Goal: Task Accomplishment & Management: Manage account settings

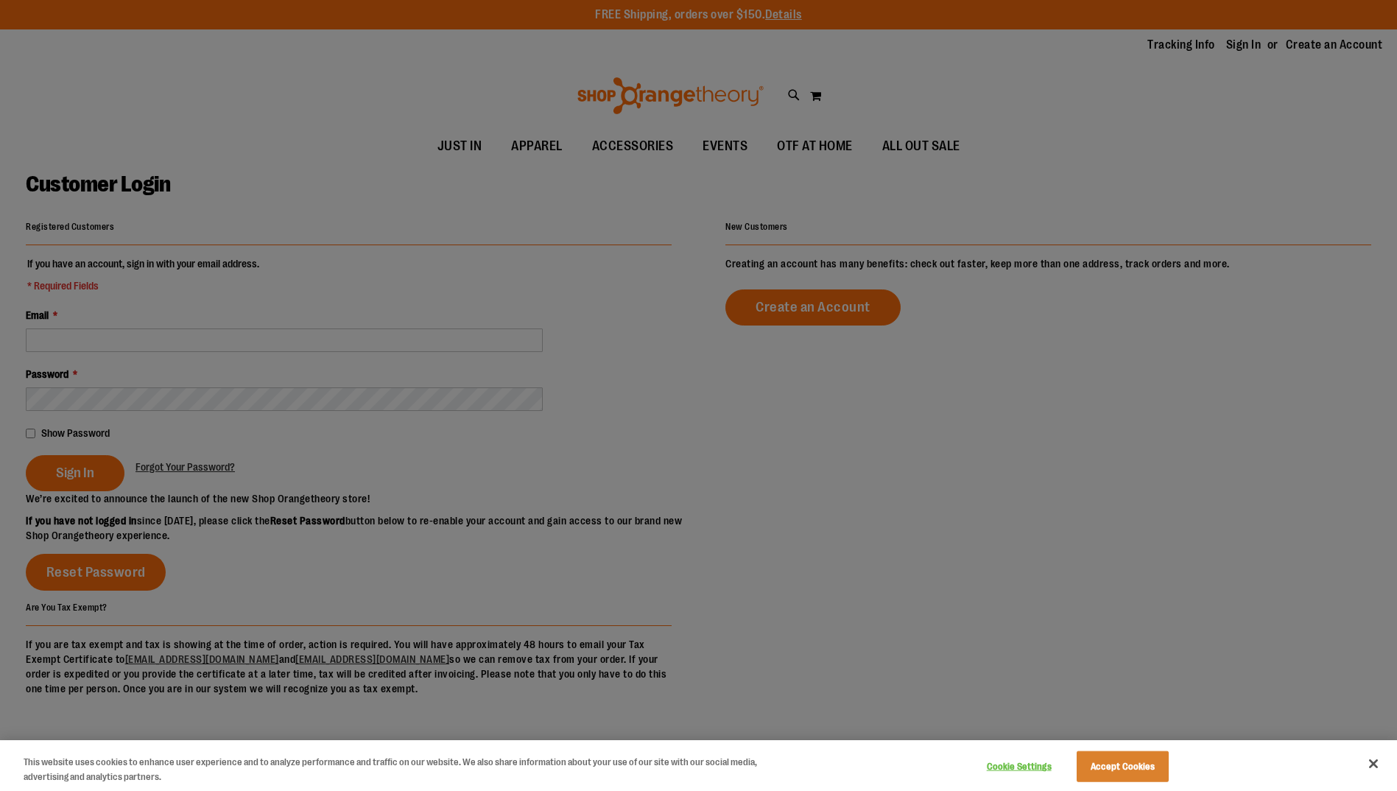
click at [236, 343] on div at bounding box center [698, 395] width 1397 height 791
click at [1107, 758] on button "Accept Cookies" at bounding box center [1122, 766] width 92 height 31
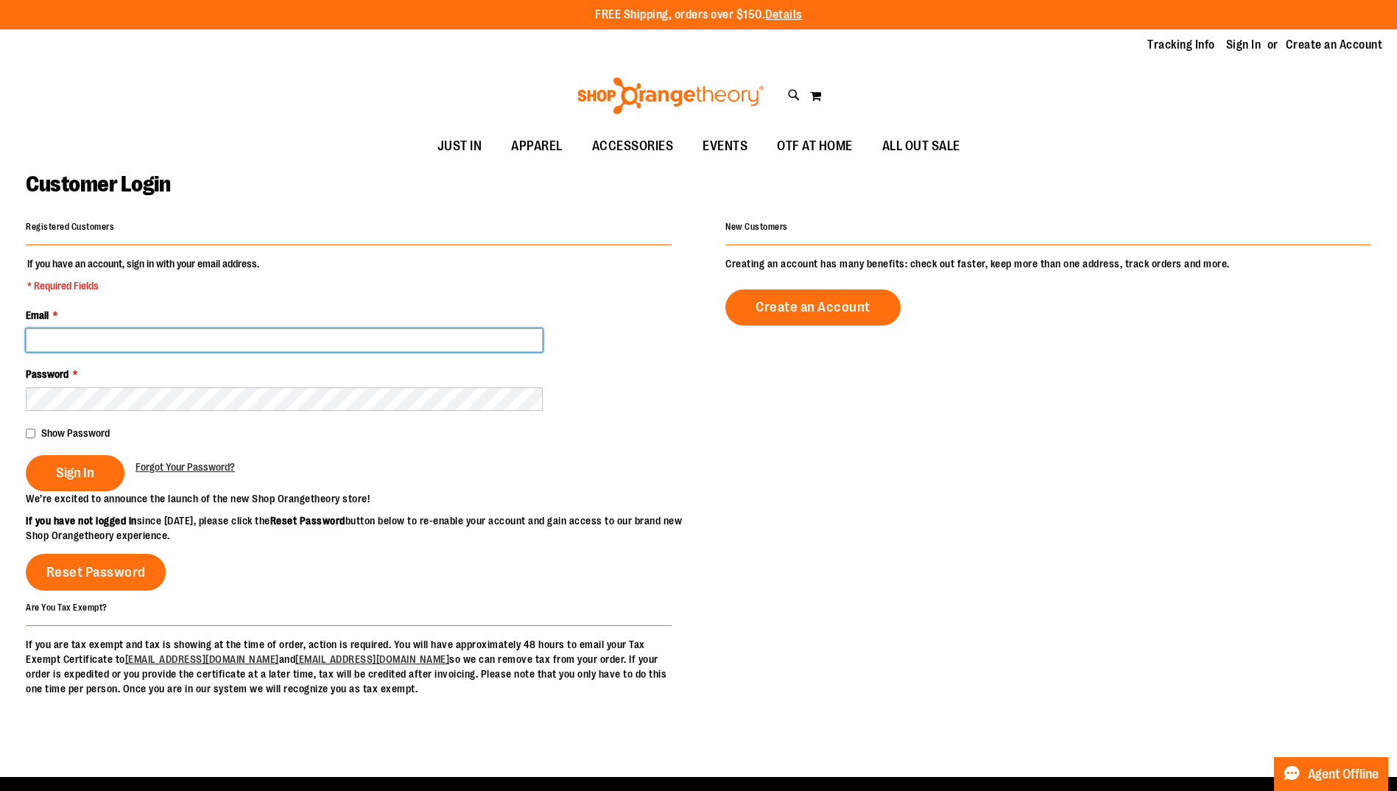
click at [301, 334] on input "Email *" at bounding box center [284, 340] width 517 height 24
type input "**********"
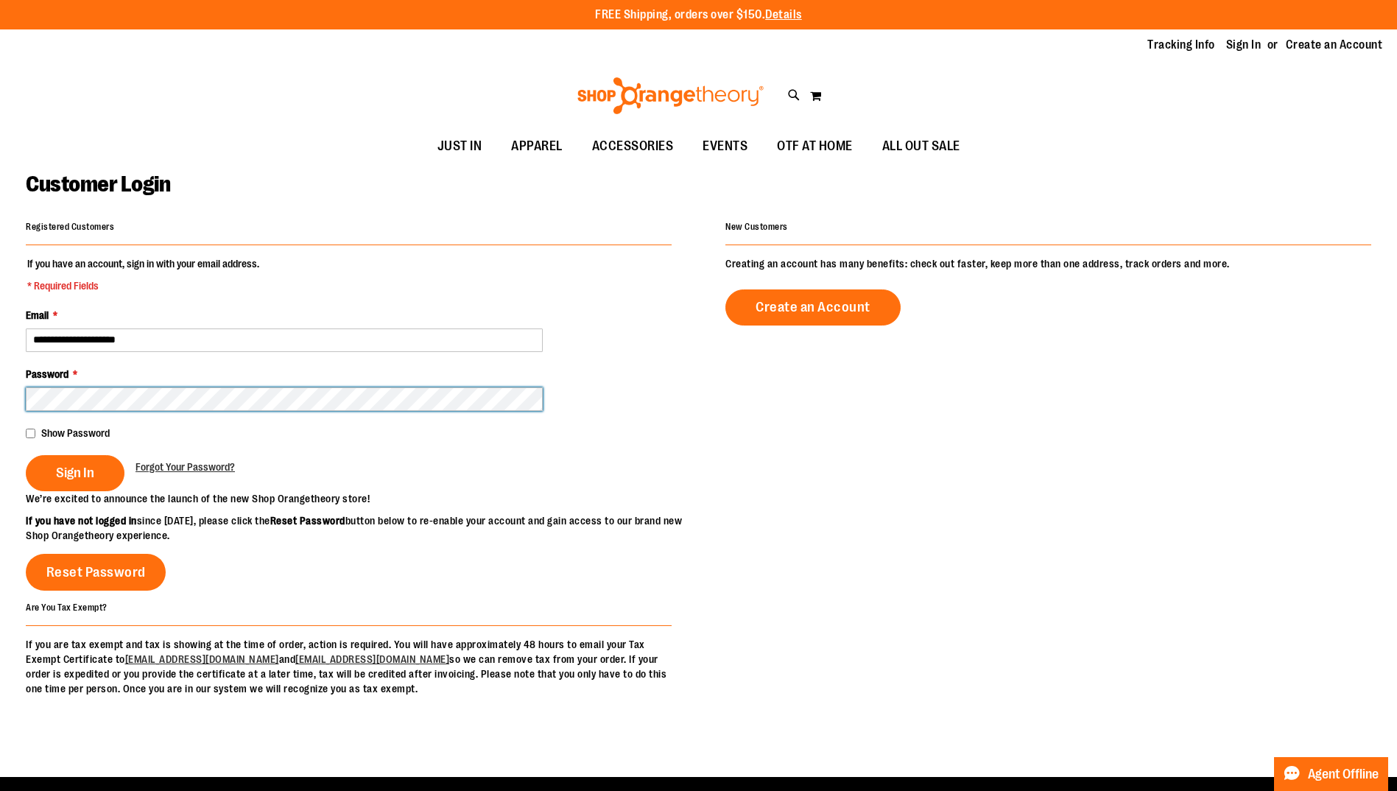
click at [26, 455] on button "Sign In" at bounding box center [75, 473] width 99 height 36
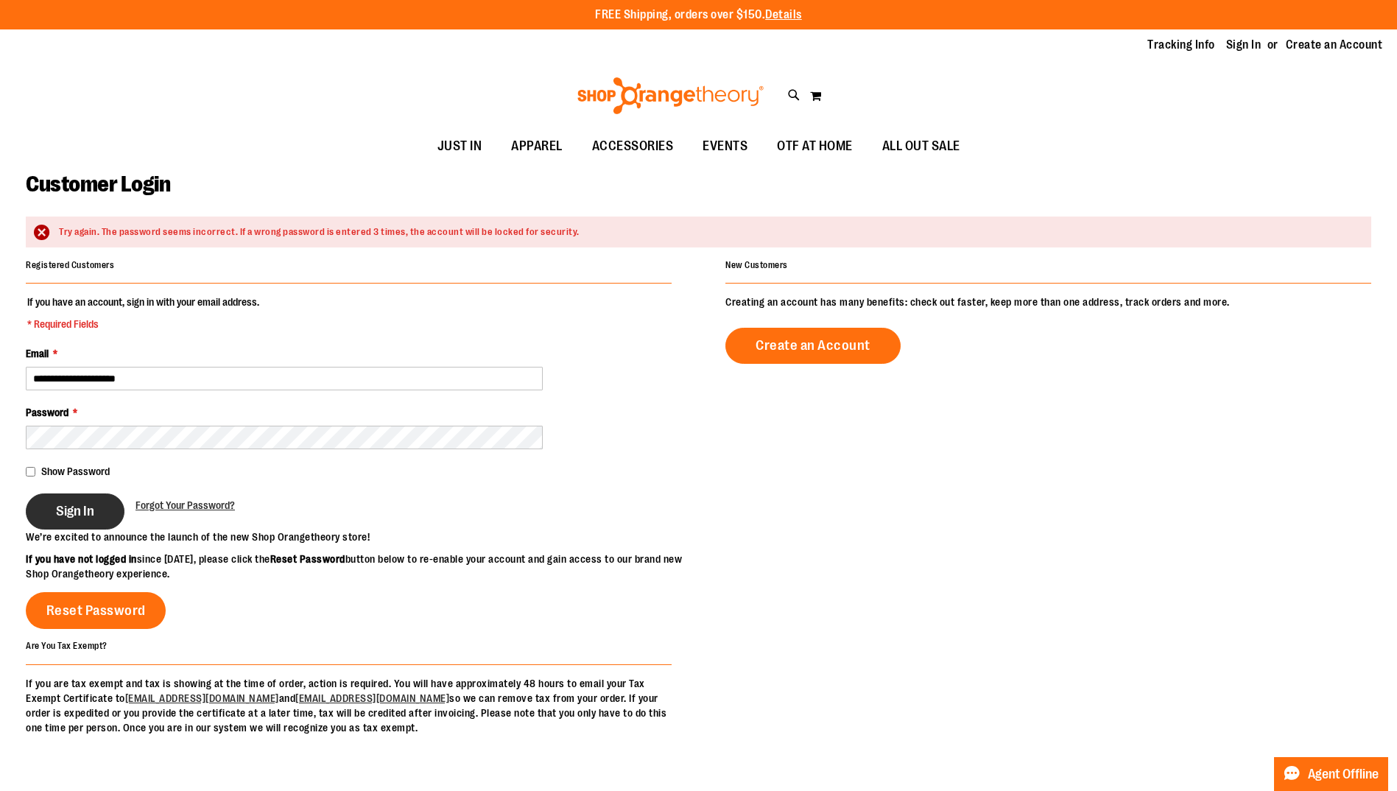
click at [94, 514] on span "Sign In" at bounding box center [75, 511] width 38 height 16
